Goal: Transaction & Acquisition: Purchase product/service

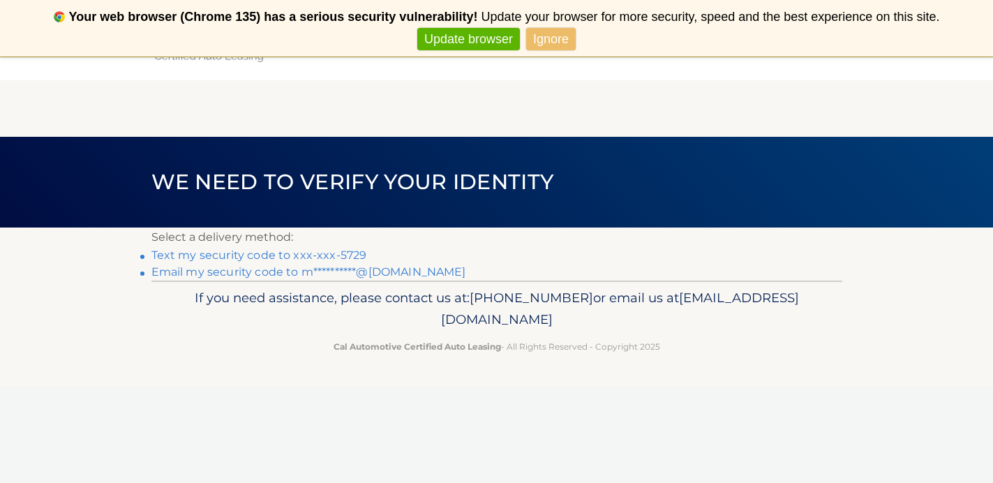
click at [359, 250] on link "Text my security code to xxx-xxx-5729" at bounding box center [259, 254] width 216 height 13
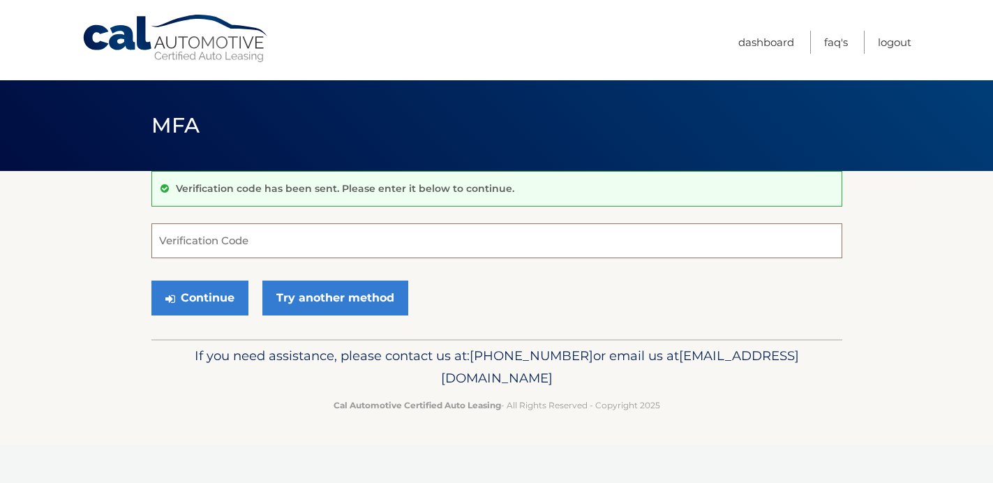
click at [334, 249] on input "Verification Code" at bounding box center [496, 240] width 691 height 35
type input "053268"
click at [216, 296] on button "Continue" at bounding box center [199, 297] width 97 height 35
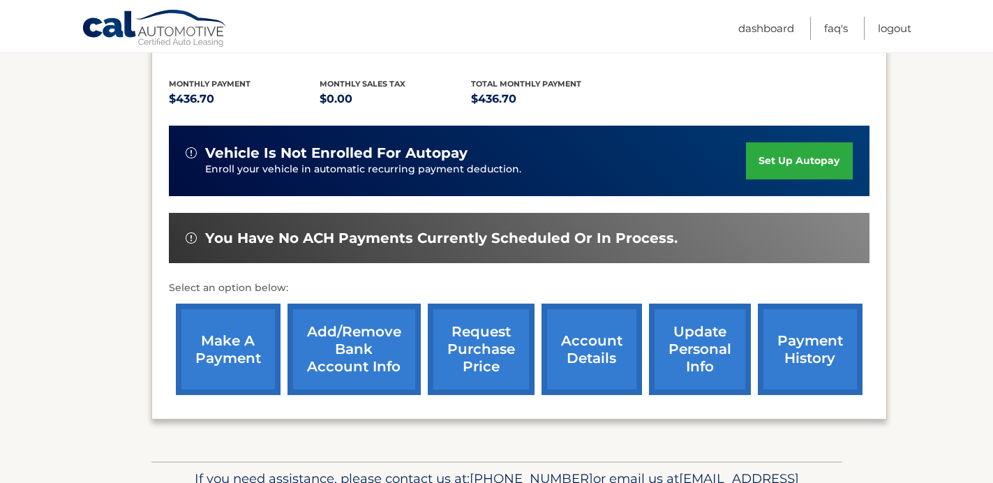
scroll to position [308, 0]
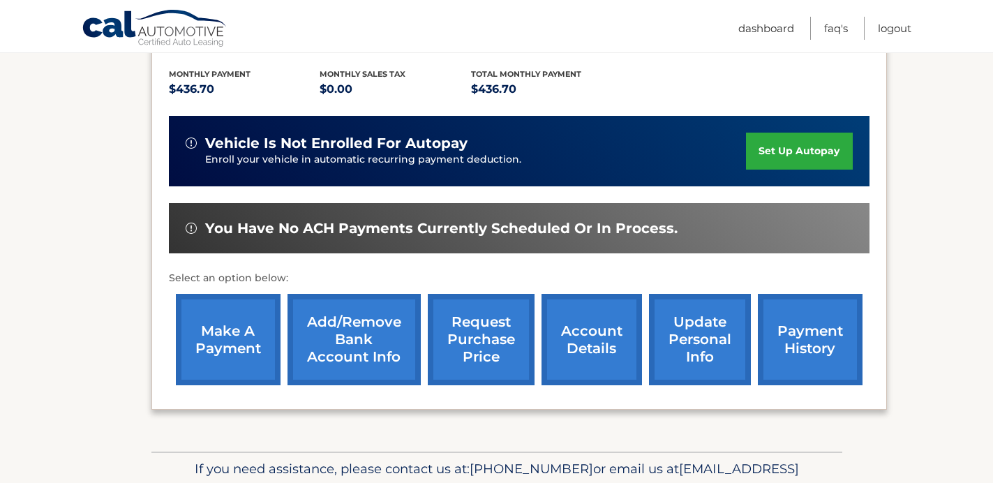
click at [261, 352] on link "make a payment" at bounding box center [228, 339] width 105 height 91
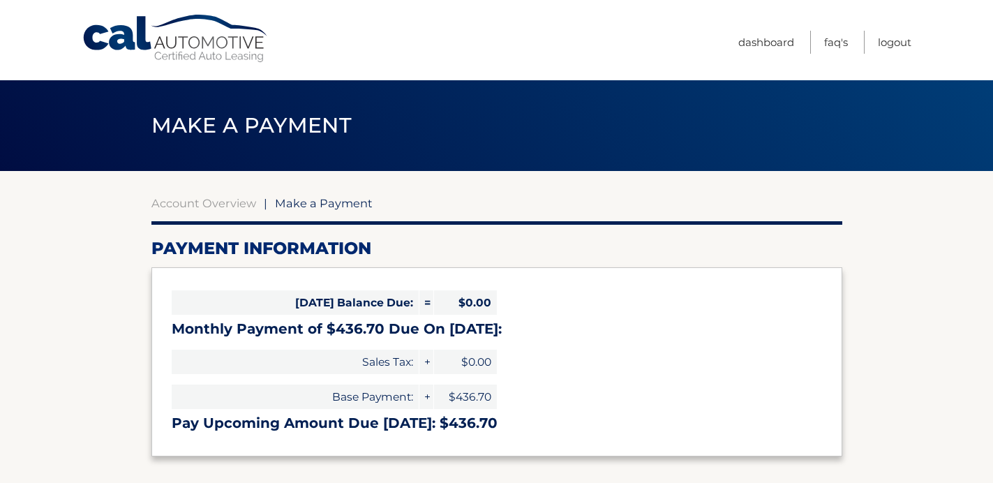
select select "YzNiMzQyNDYtZGQ4Zi00ZjA0LTk4YjUtNWQ4ZDA4M2YyODc1"
drag, startPoint x: 458, startPoint y: 301, endPoint x: 494, endPoint y: 305, distance: 36.5
click at [494, 305] on span "$0.00" at bounding box center [465, 302] width 63 height 24
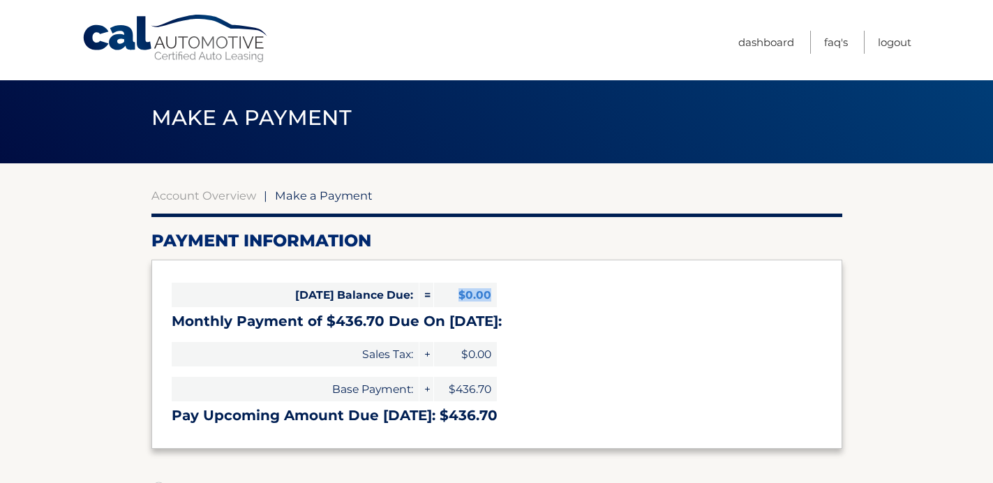
scroll to position [7, 0]
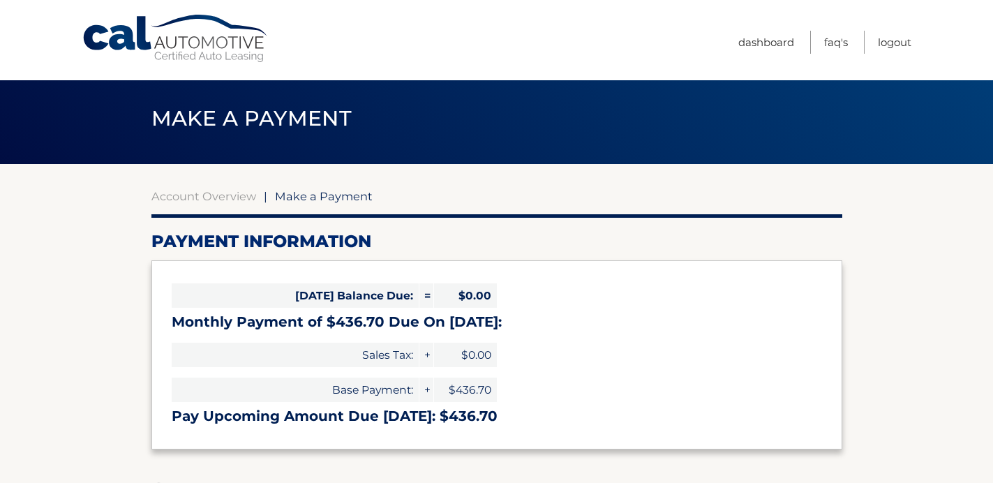
click at [494, 309] on div "[DATE] Balance Due: = $0.00" at bounding box center [334, 295] width 325 height 35
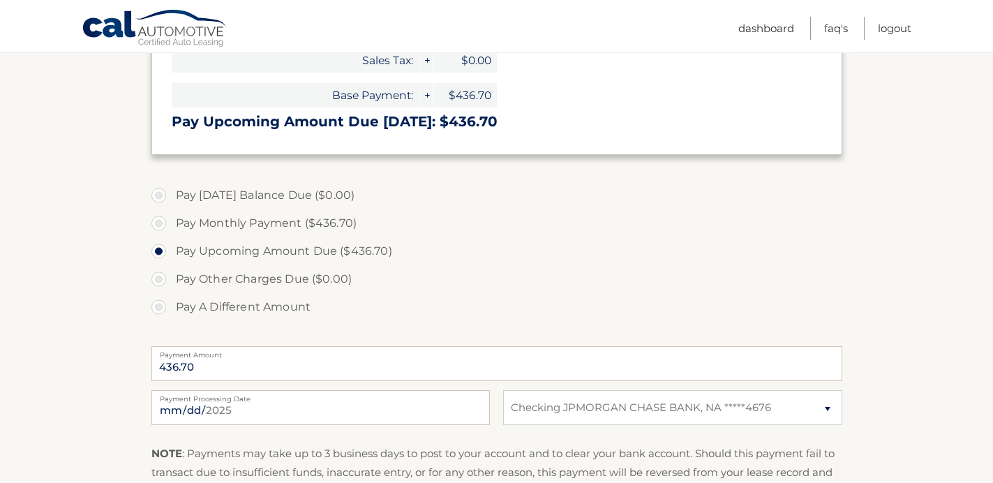
scroll to position [303, 0]
click at [156, 195] on label "Pay [DATE] Balance Due ($0.00)" at bounding box center [496, 194] width 691 height 28
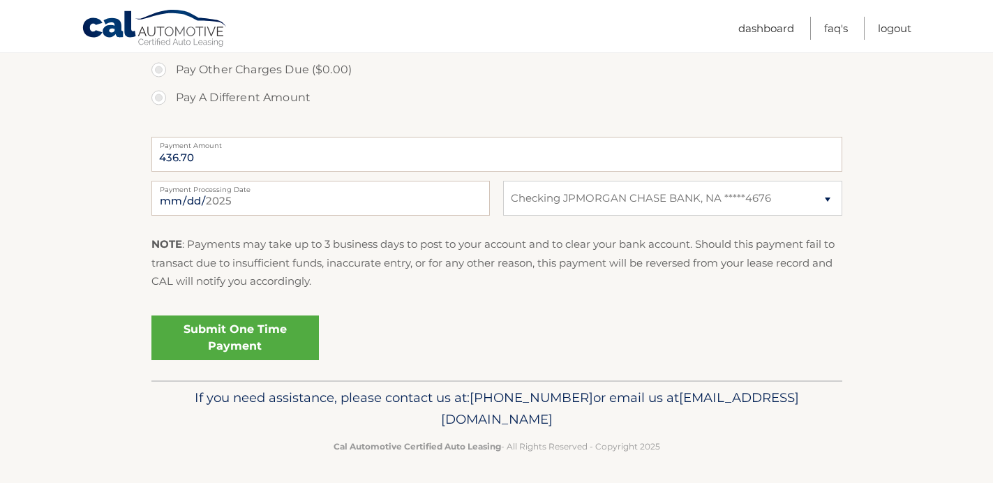
scroll to position [514, 0]
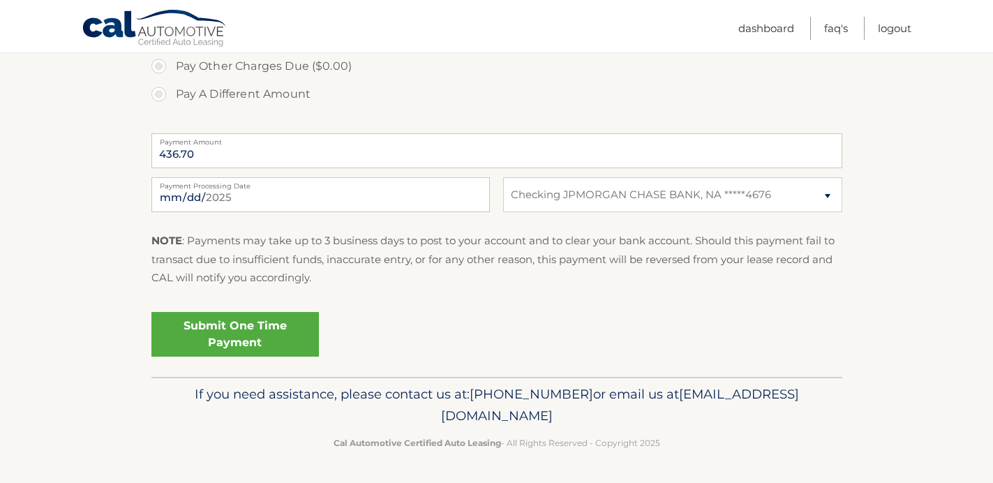
click at [255, 334] on link "Submit One Time Payment" at bounding box center [234, 334] width 167 height 45
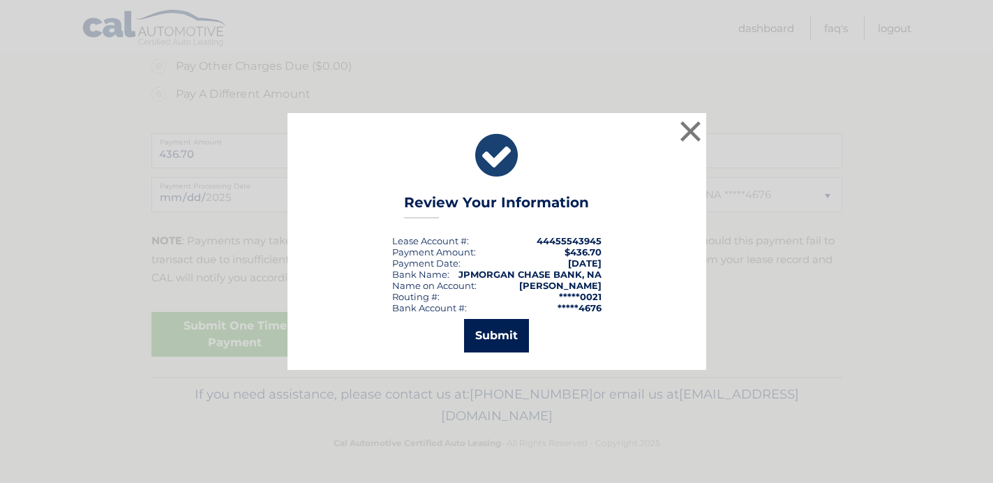
click at [499, 339] on button "Submit" at bounding box center [496, 335] width 65 height 33
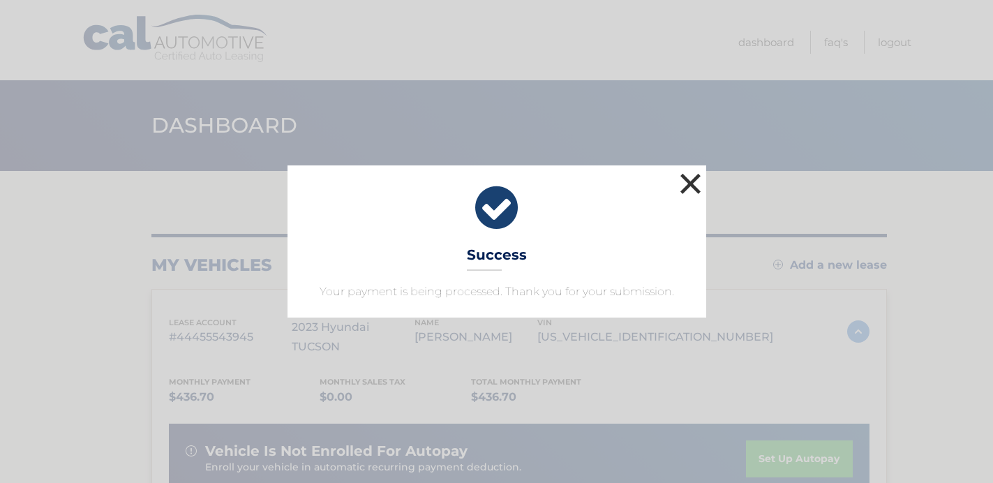
click at [688, 183] on button "×" at bounding box center [691, 184] width 28 height 28
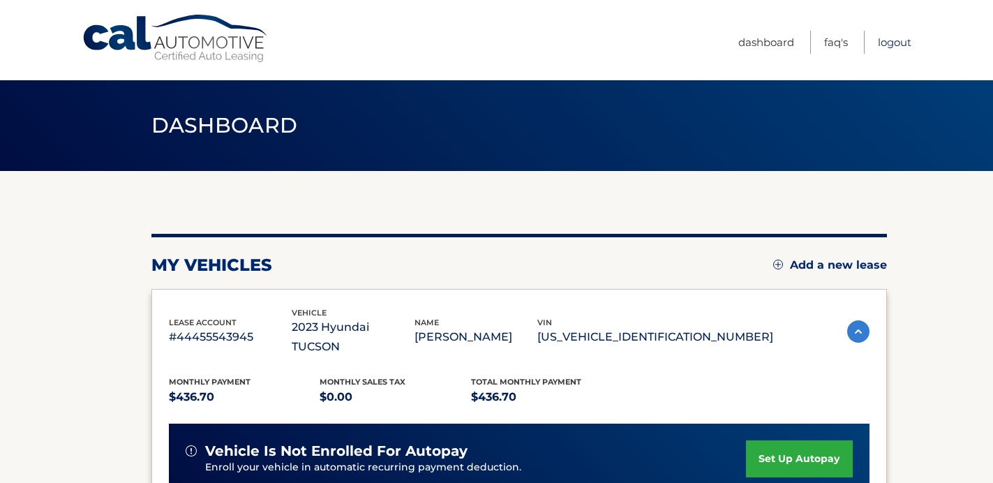
click at [888, 43] on link "Logout" at bounding box center [894, 42] width 33 height 23
